Goal: Communication & Community: Answer question/provide support

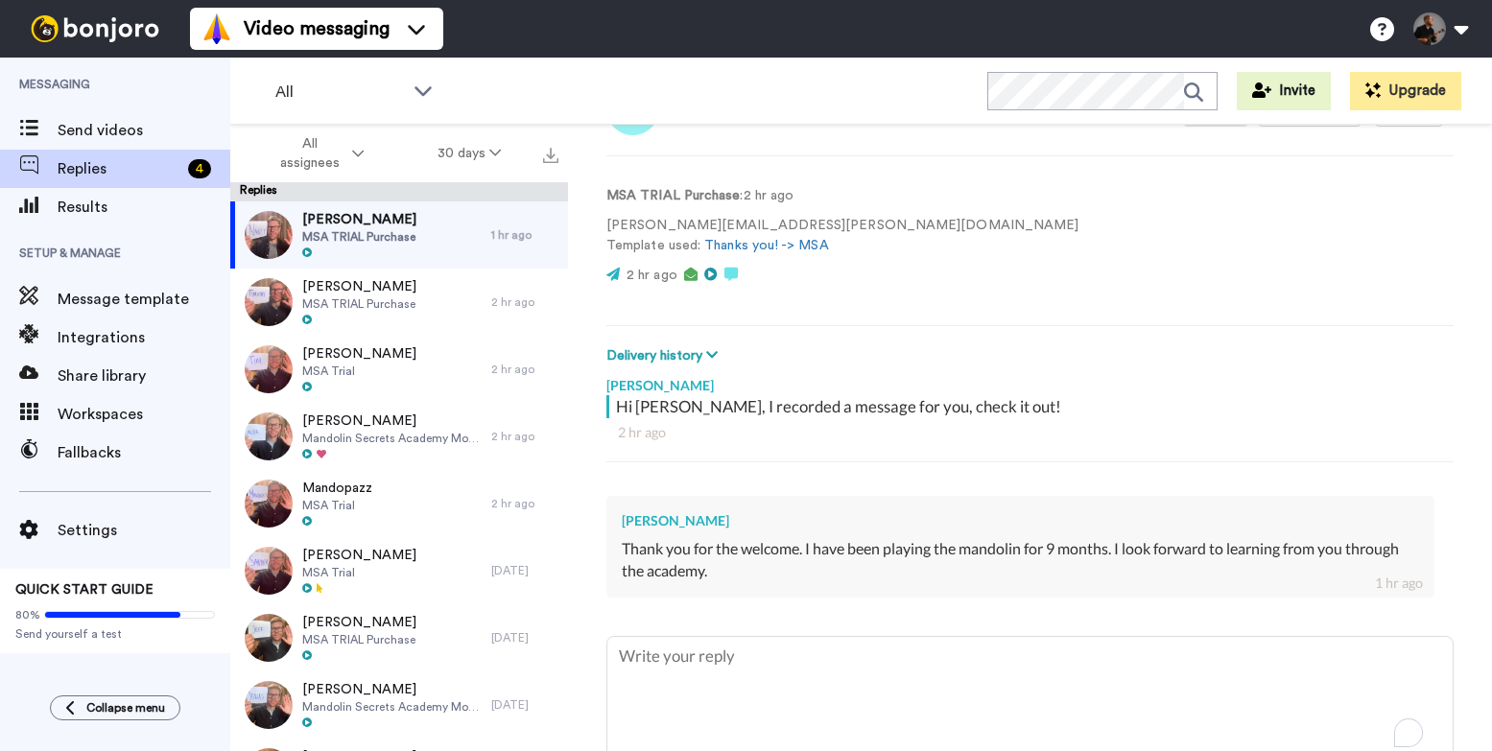
scroll to position [148, 0]
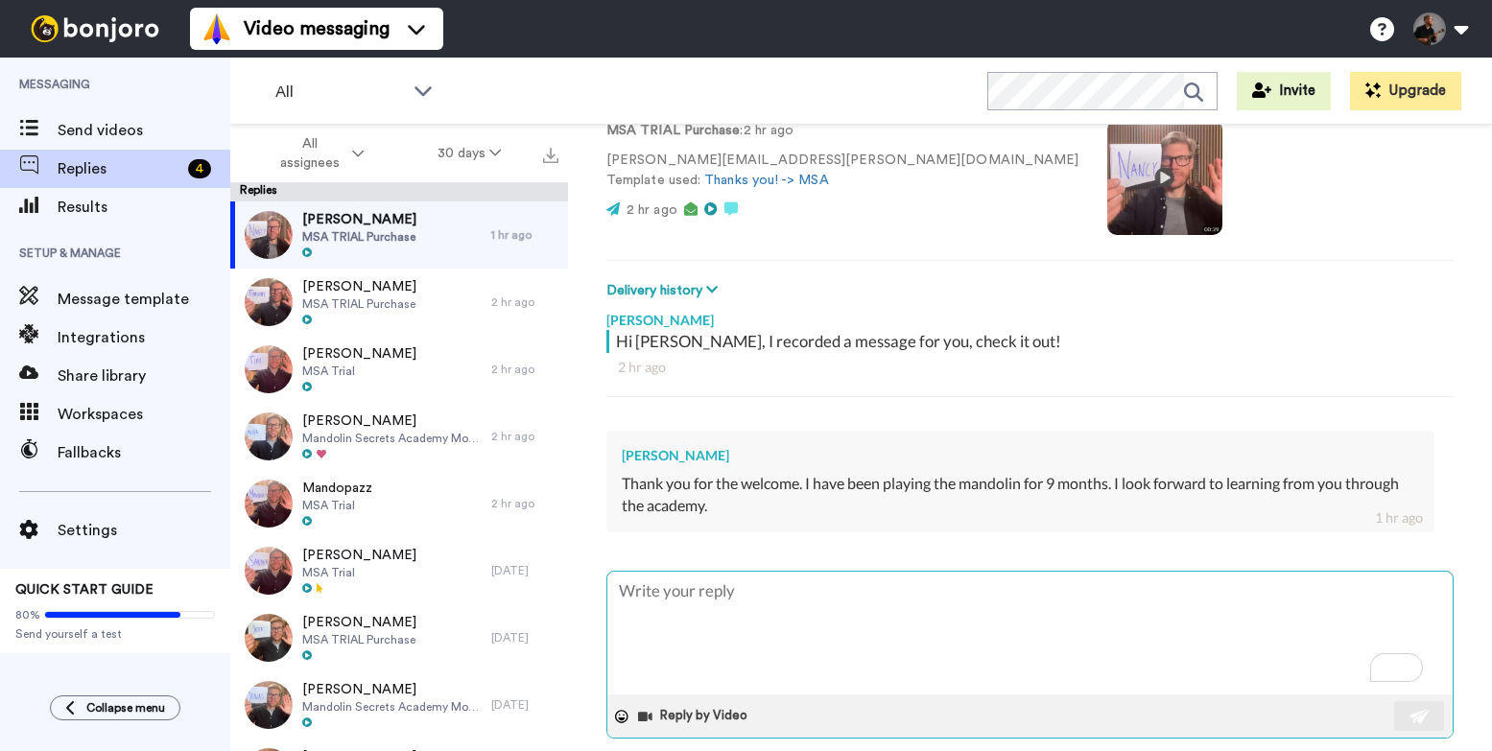
click at [815, 609] on textarea "To enrich screen reader interactions, please activate Accessibility in Grammarl…" at bounding box center [1029, 633] width 845 height 123
type textarea "x"
type textarea "Thanks! It all sounds good👍 🙂 If you feel like it, please leave us an introduct…"
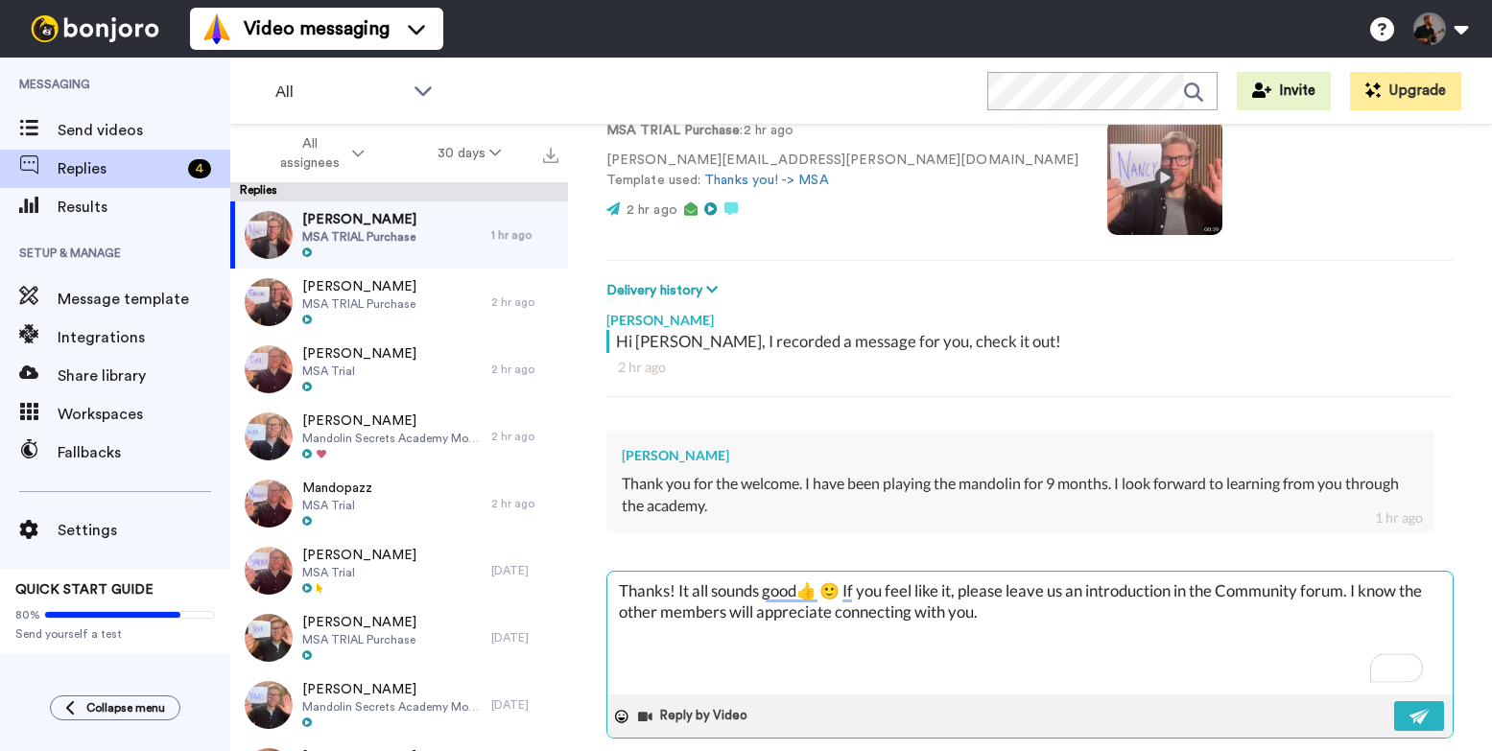
click at [668, 590] on textarea "Thanks! It all sounds good👍 🙂 If you feel like it, please leave us an introduct…" at bounding box center [1029, 633] width 845 height 123
type textarea "x"
type textarea "Thanks N! It all sounds good👍 🙂 If you feel like it, please leave us an introdu…"
type textarea "x"
type textarea "Thanks Na! It all sounds good👍 🙂 If you feel like it, please leave us an introd…"
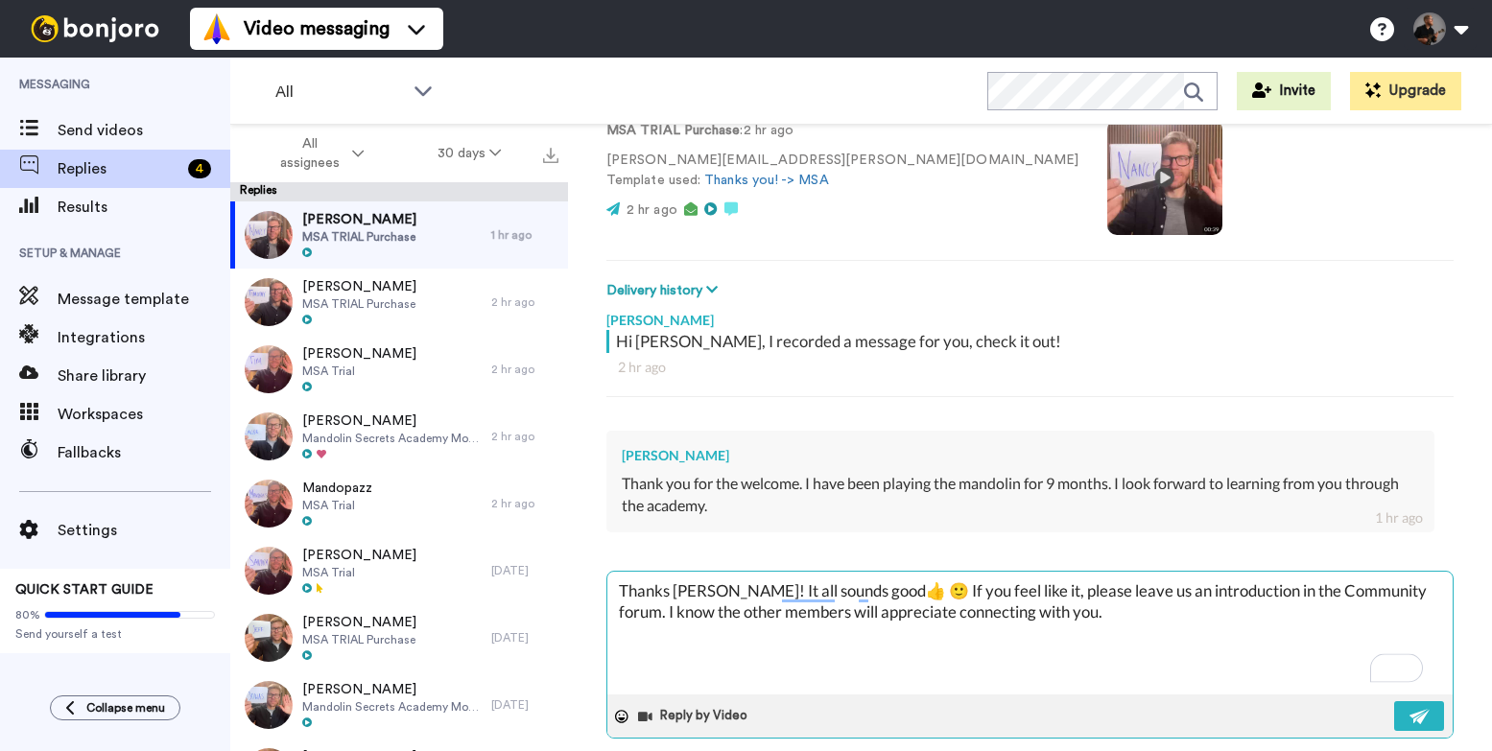
type textarea "x"
type textarea "Thanks Nan! It all sounds good👍 🙂 If you feel like it, please leave us an intro…"
type textarea "x"
type textarea "Thanks Nanc! It all sounds good👍 🙂 If you feel like it, please leave us an intr…"
type textarea "x"
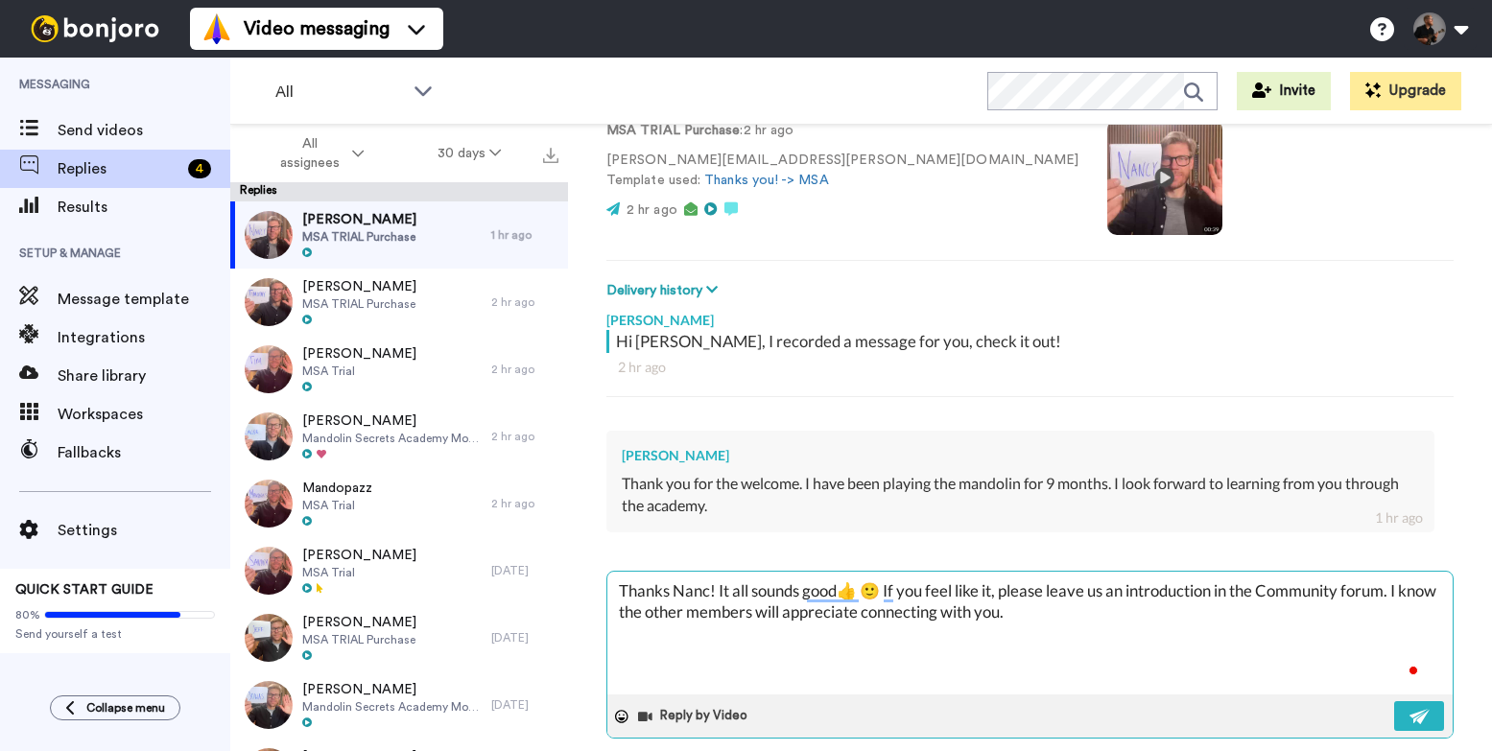
type textarea "Thanks Nancy! It all sounds good👍 🙂 If you feel like it, please leave us an int…"
click at [892, 583] on textarea "Thanks Nancy! It all sounds good👍 🙂 If you feel like it, please leave us an int…" at bounding box center [1029, 633] width 845 height 123
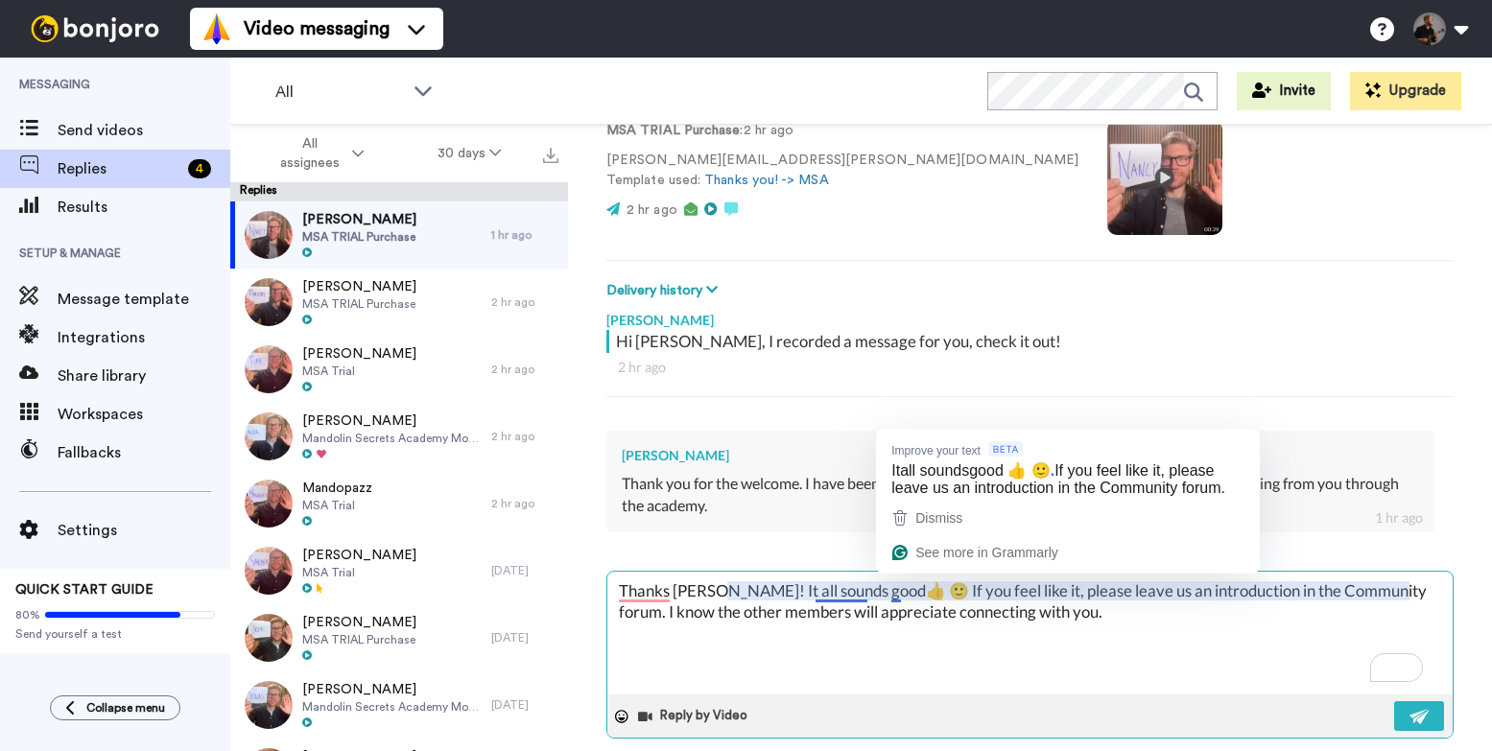
type textarea "x"
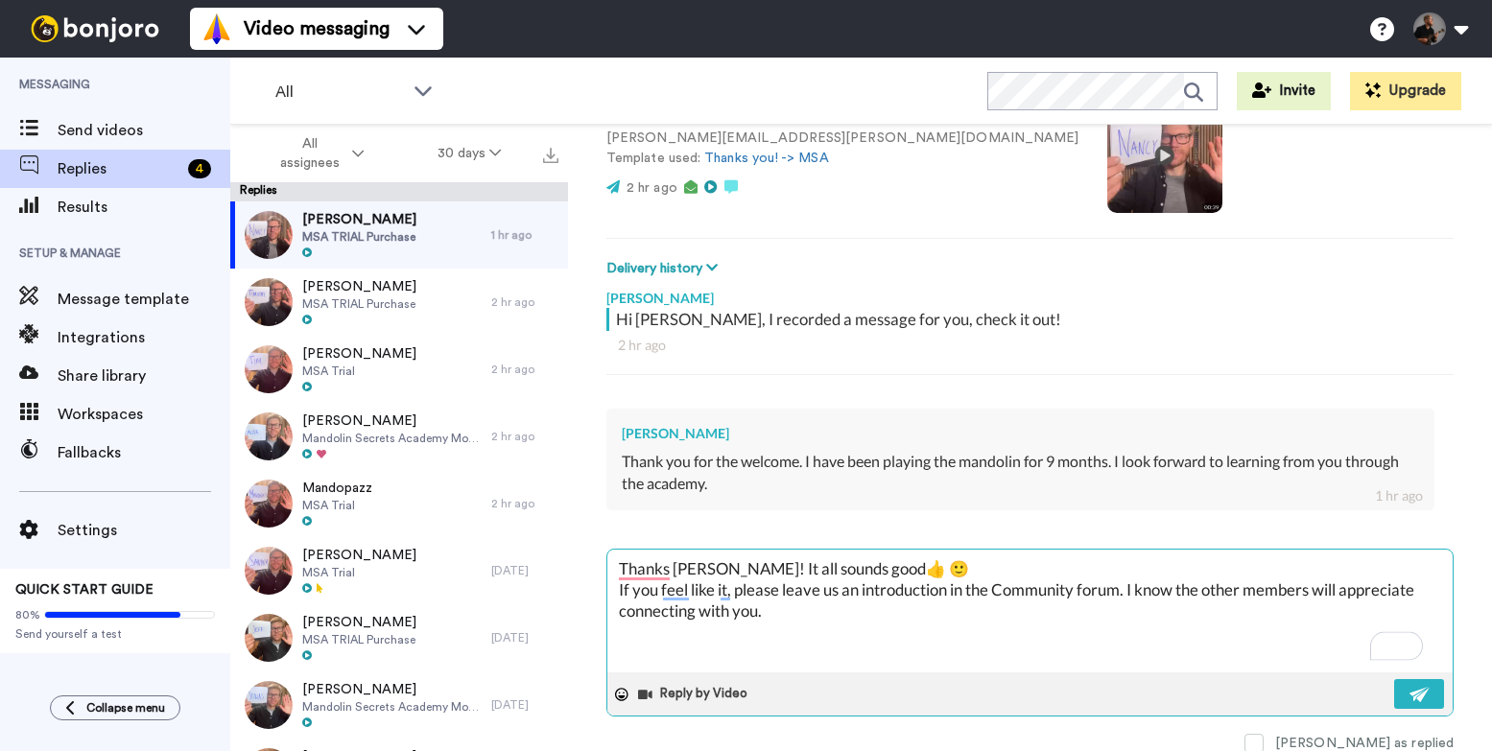
scroll to position [171, 0]
type textarea "Thanks Nancy! It all sounds good👍 🙂 If you feel like it, please leave us an int…"
click at [906, 620] on textarea "Thanks Nancy! It all sounds good👍 🙂 If you feel like it, please leave us an int…" at bounding box center [1029, 610] width 845 height 123
type textarea "x"
type textarea "Thanks Nancy! It all sounds good👍 🙂 If you feel like it, please leave us an int…"
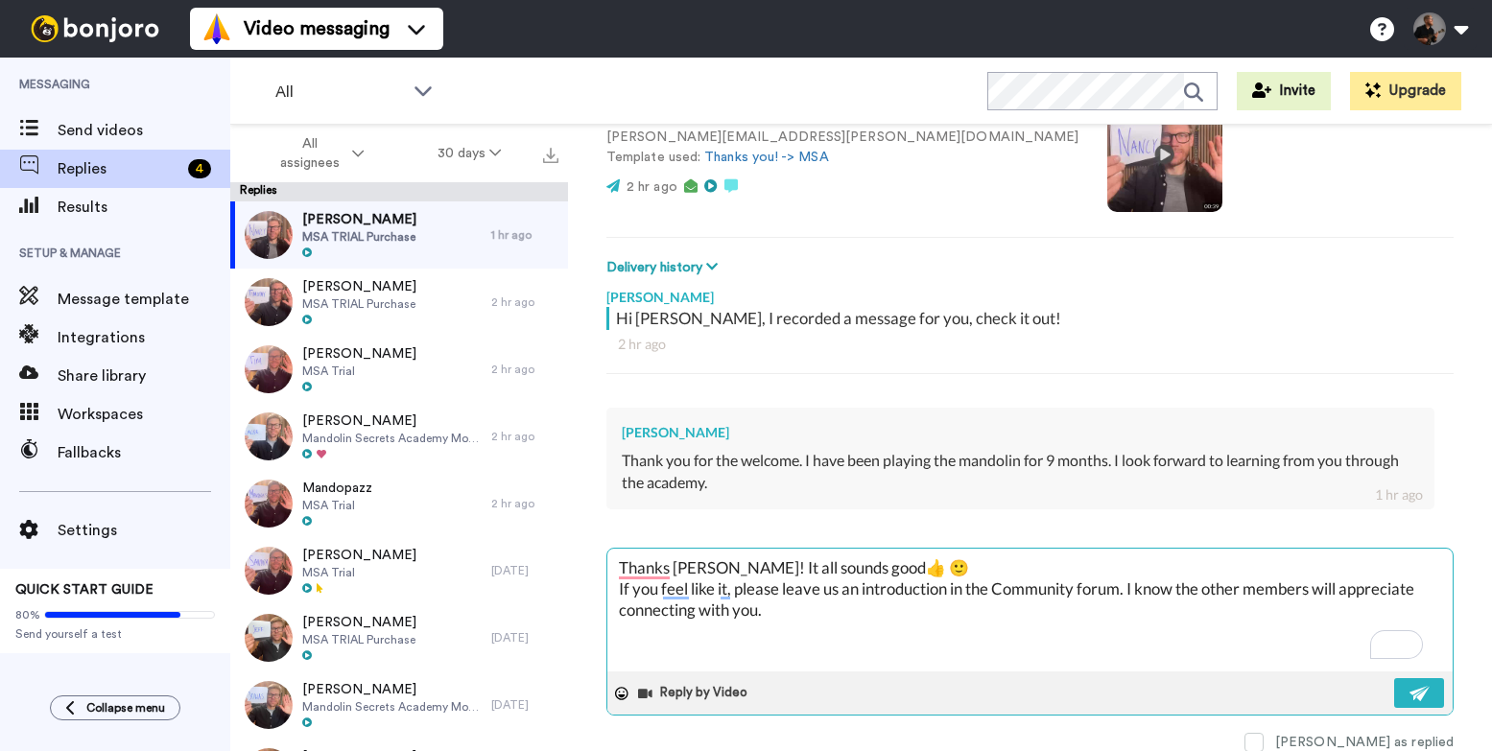
type textarea "x"
type textarea "Thanks Nancy! It all sounds good👍 🙂 If you feel like it, please leave us an int…"
paste textarea "Take care!"
type textarea "x"
type textarea "Thanks Nancy! It all sounds good👍 🙂 If you feel like it, please leave us an int…"
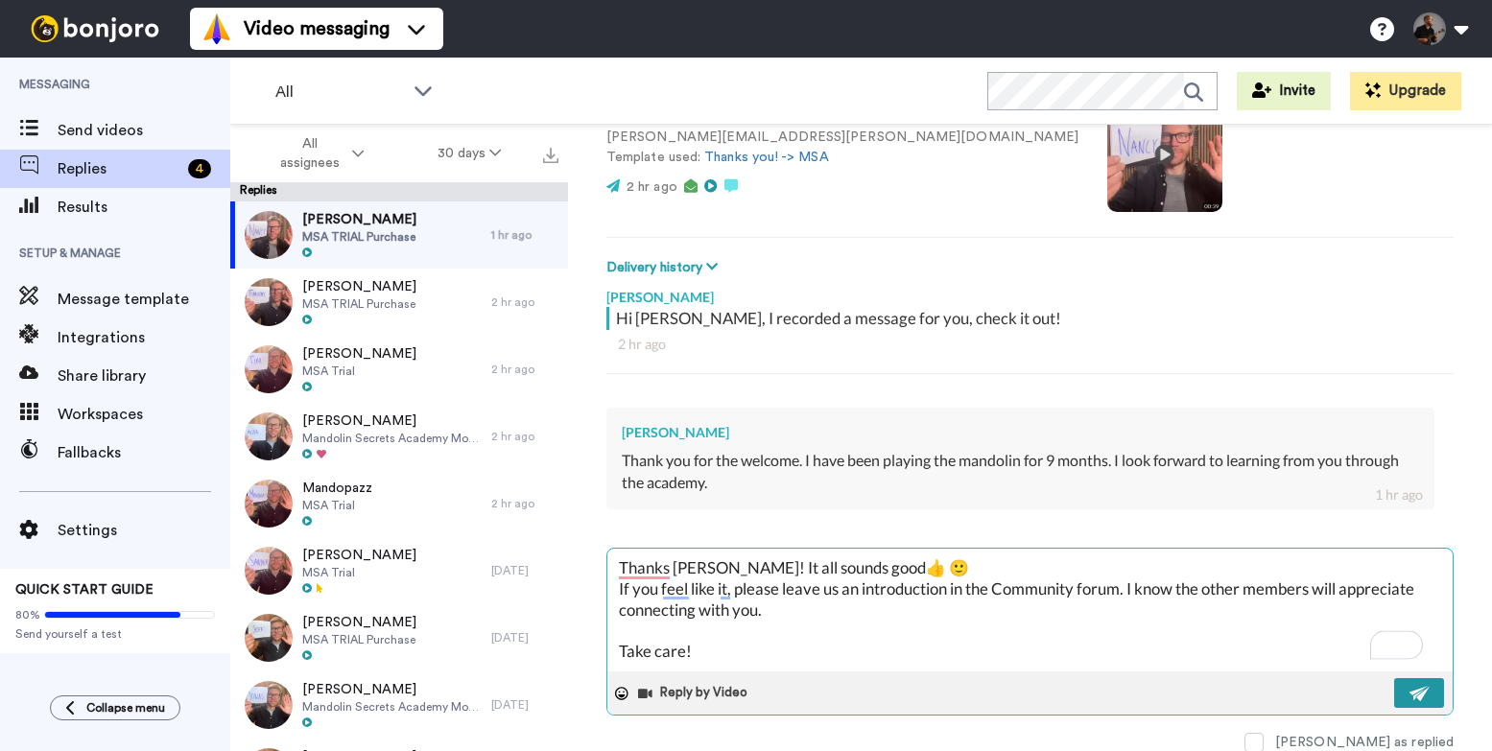
click at [1409, 691] on img at bounding box center [1419, 693] width 21 height 15
type textarea "x"
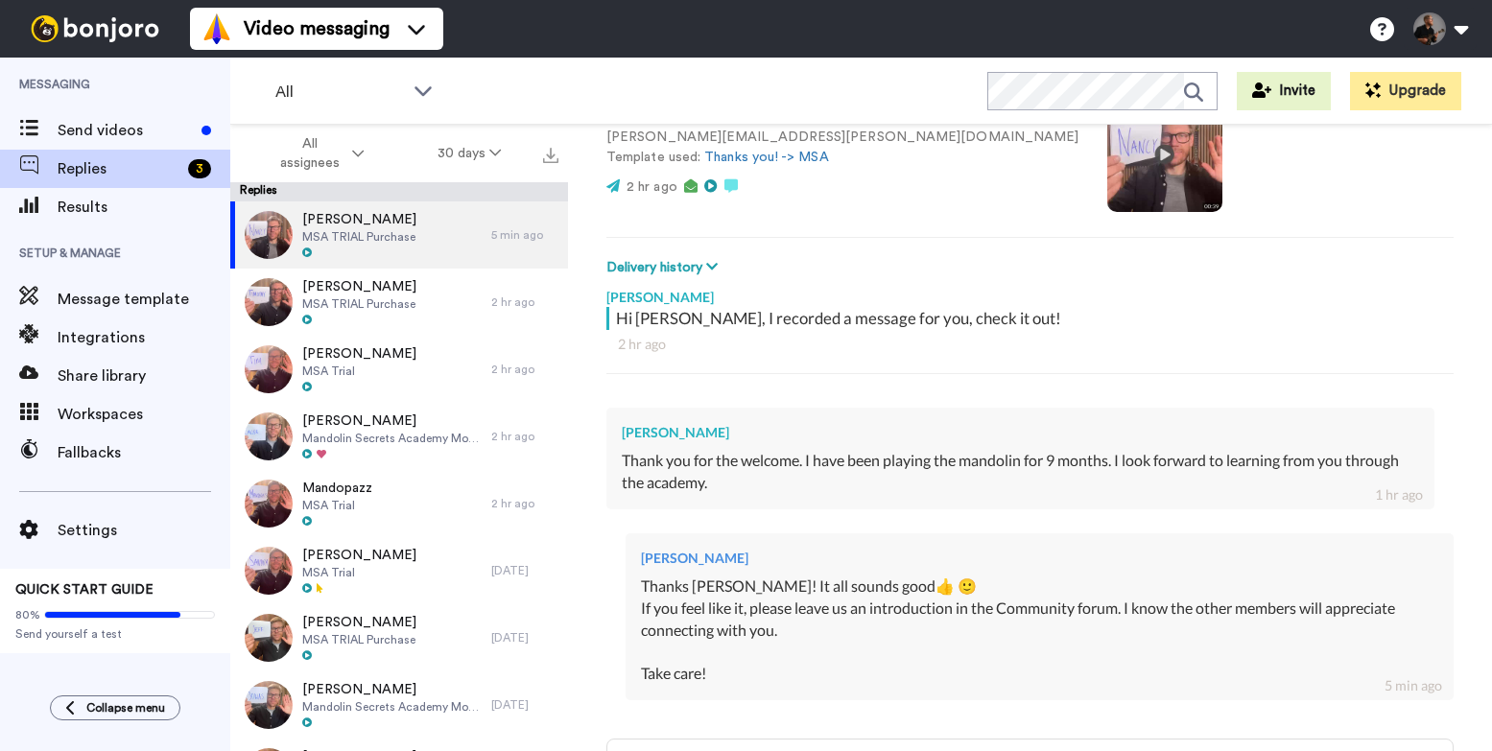
type textarea "x"
click at [168, 120] on span "Send videos" at bounding box center [126, 130] width 136 height 23
